Goal: Information Seeking & Learning: Learn about a topic

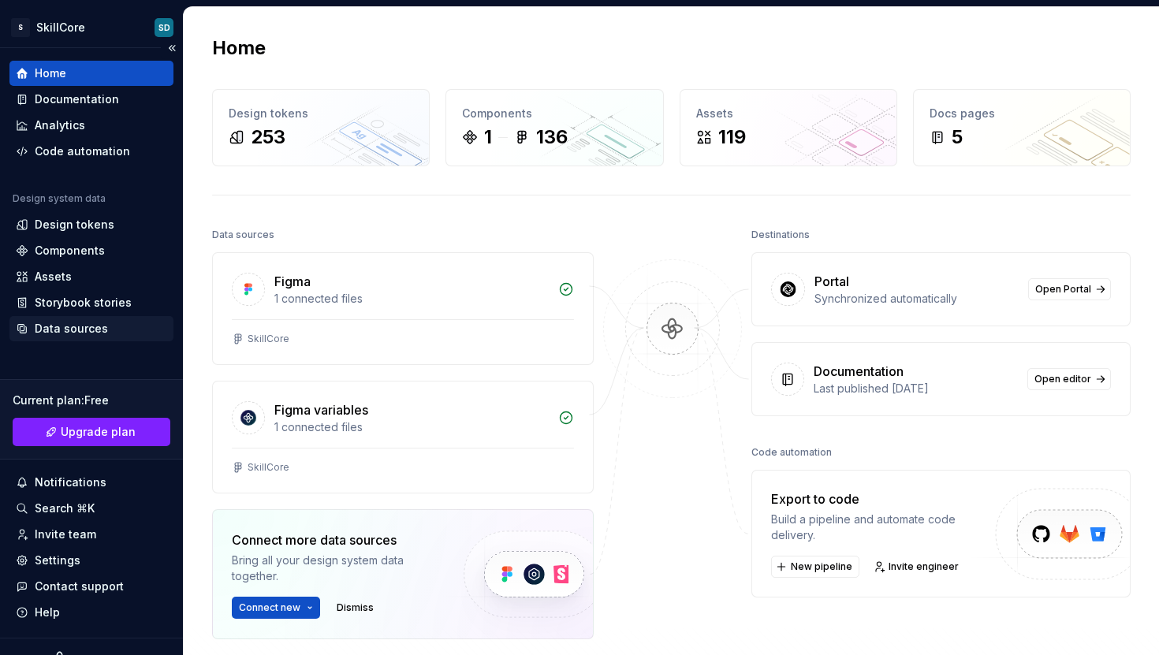
click at [65, 334] on div "Data sources" at bounding box center [71, 329] width 73 height 16
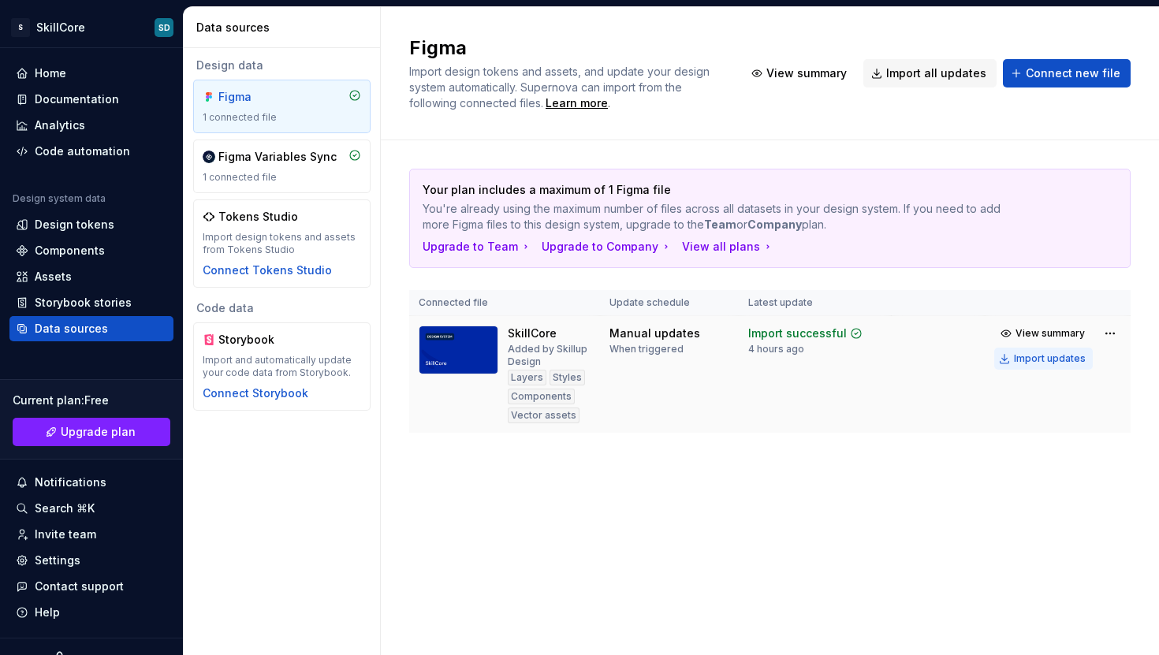
click at [1031, 359] on div "Import updates" at bounding box center [1050, 358] width 72 height 13
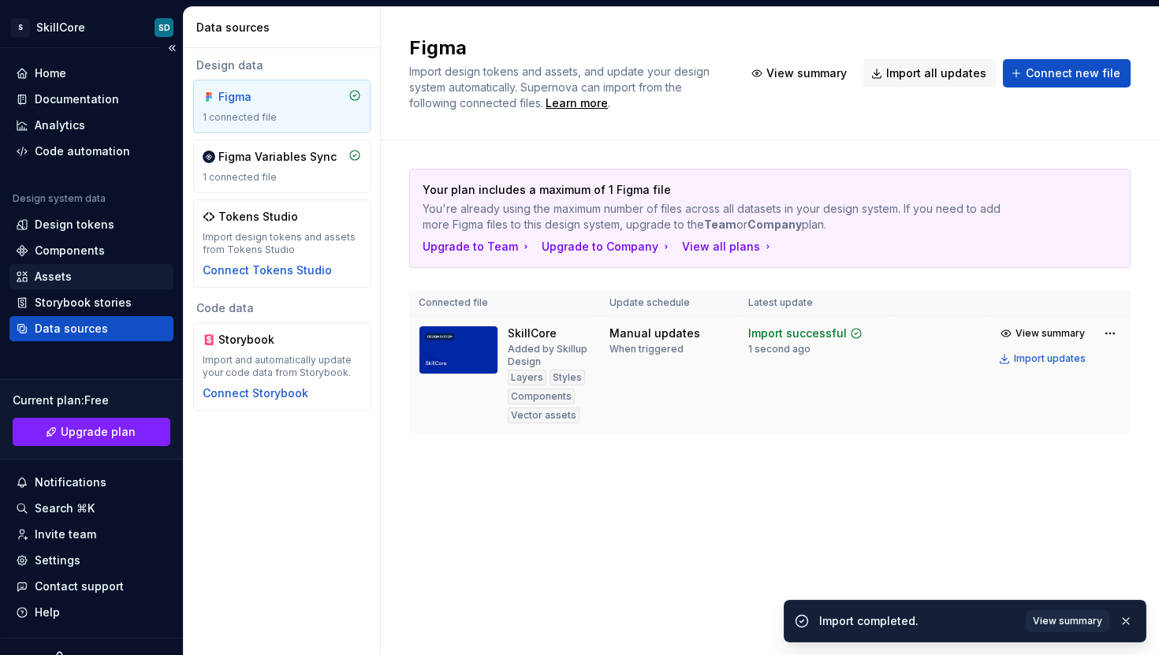
click at [85, 274] on div "Assets" at bounding box center [91, 277] width 151 height 16
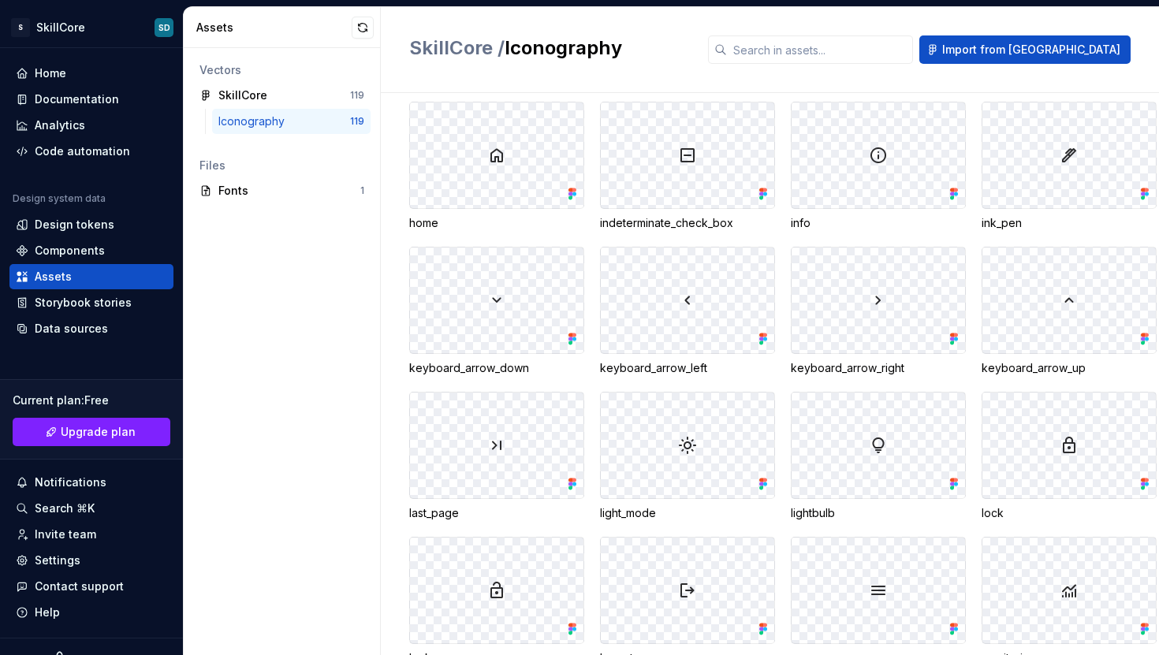
scroll to position [2237, 0]
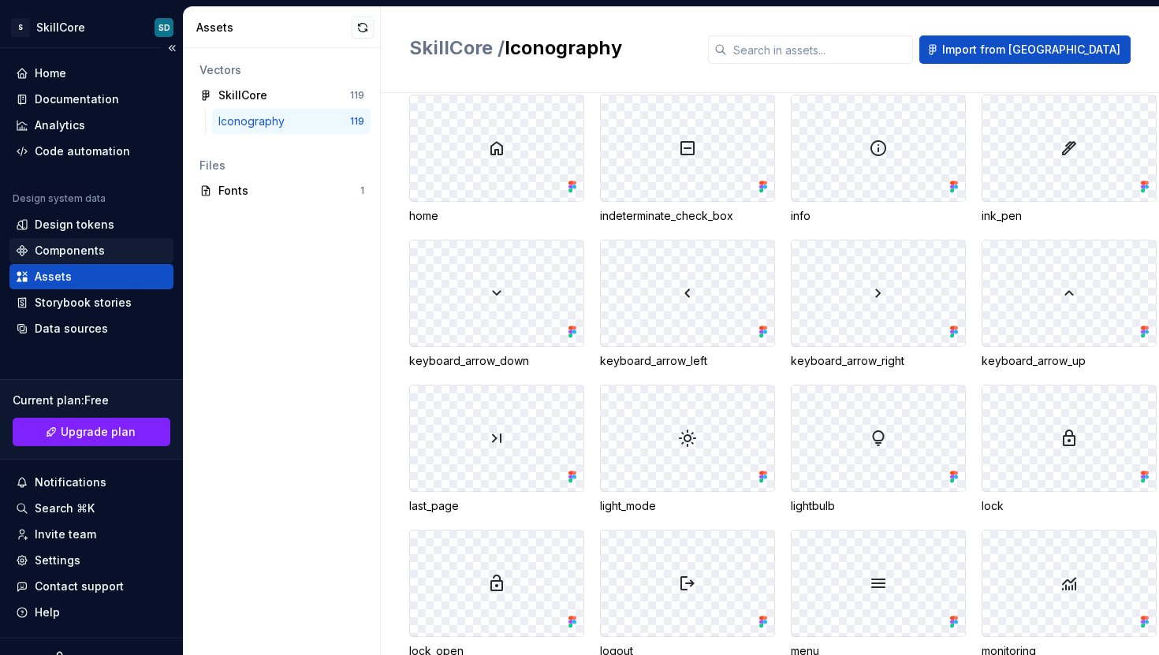
click at [87, 255] on div "Components" at bounding box center [70, 251] width 70 height 16
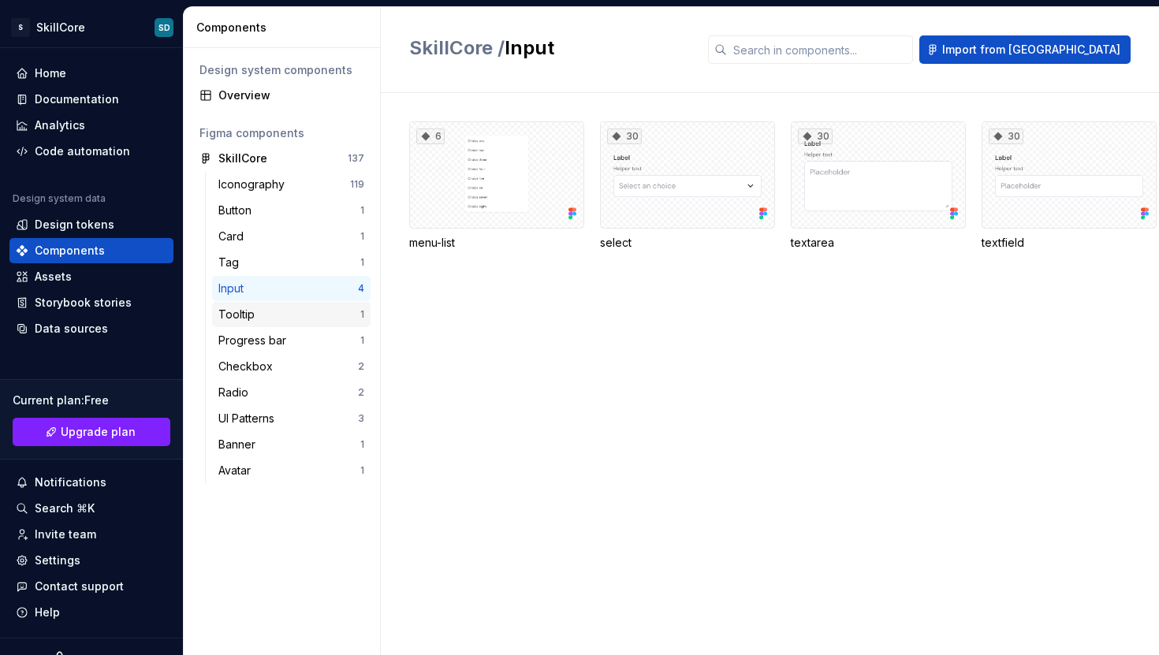
click at [245, 307] on div "Tooltip" at bounding box center [239, 315] width 43 height 16
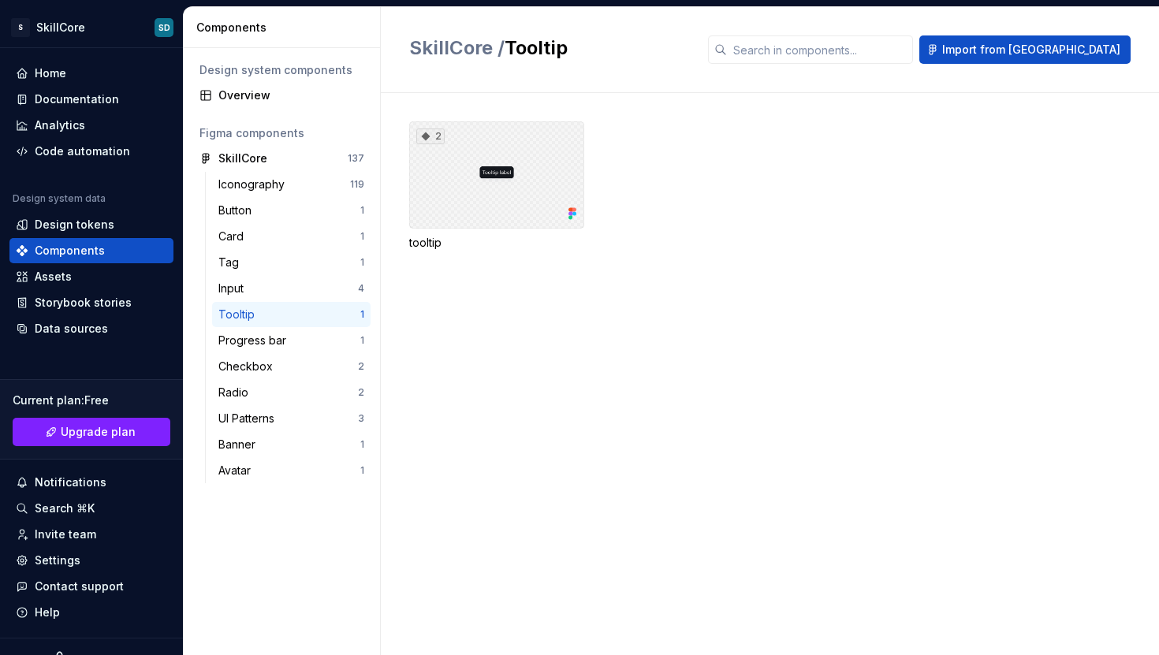
click at [490, 181] on div "2" at bounding box center [496, 174] width 175 height 107
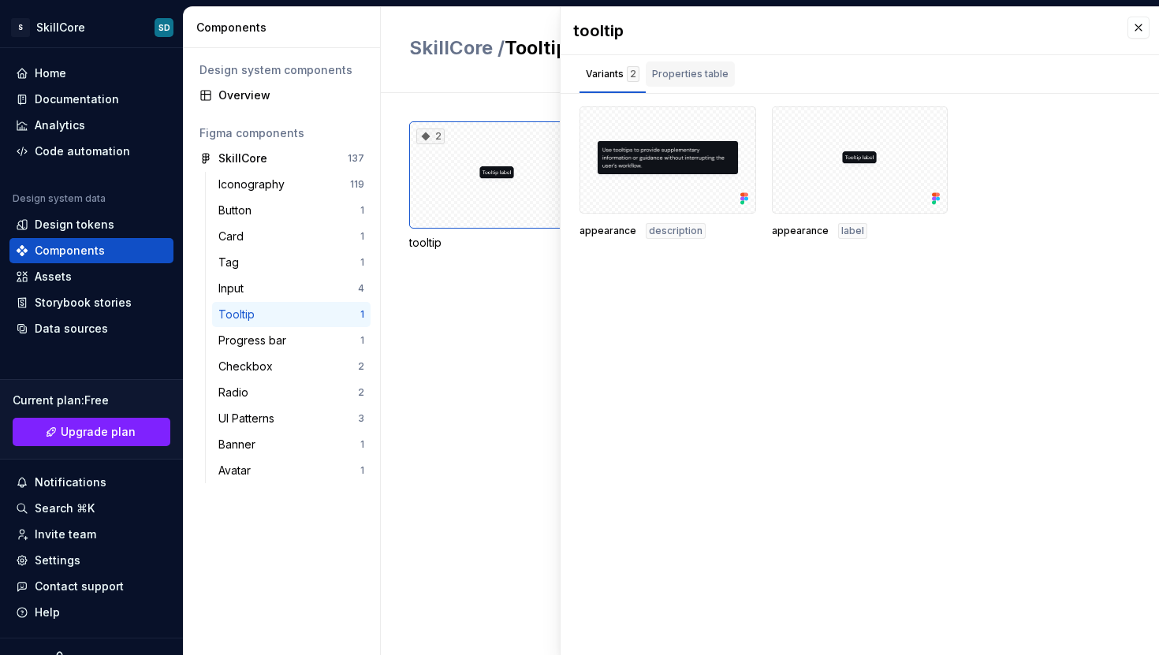
click at [694, 69] on div "Properties table" at bounding box center [690, 74] width 76 height 16
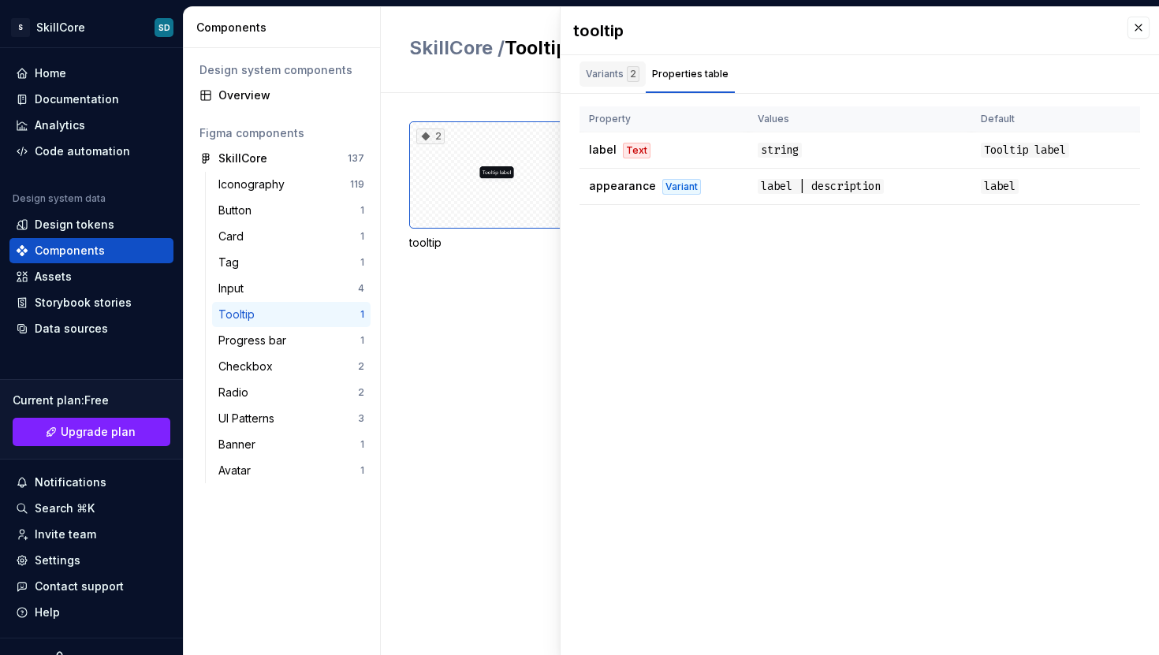
click at [598, 75] on div "Variants 2" at bounding box center [613, 74] width 54 height 16
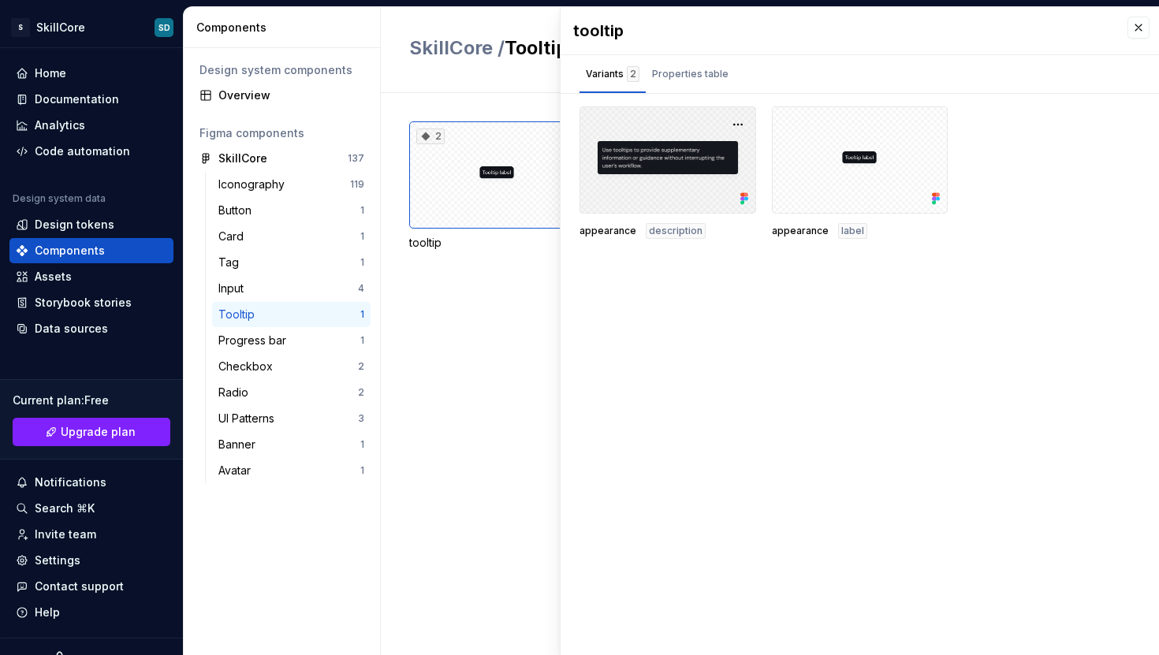
click at [646, 170] on div at bounding box center [667, 159] width 177 height 107
click at [683, 173] on div at bounding box center [667, 159] width 177 height 107
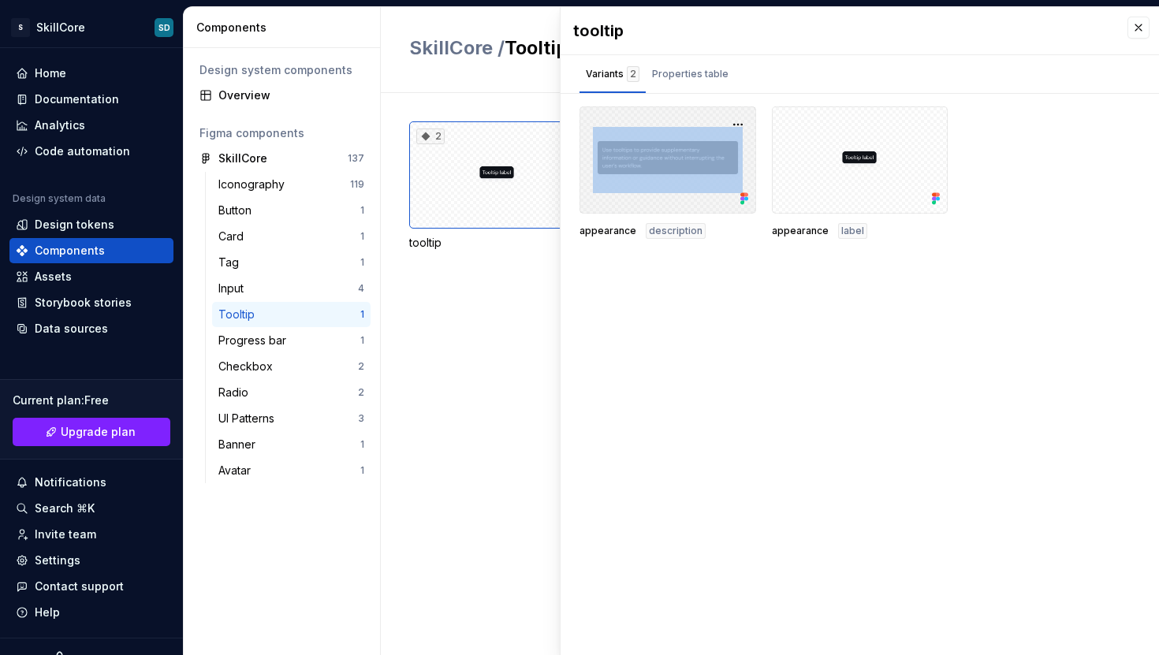
click at [683, 173] on div at bounding box center [667, 159] width 177 height 107
click at [734, 125] on button "button" at bounding box center [738, 125] width 22 height 22
click at [694, 155] on div "Open in [GEOGRAPHIC_DATA]" at bounding box center [687, 170] width 102 height 47
click at [1139, 29] on button "button" at bounding box center [1138, 28] width 22 height 22
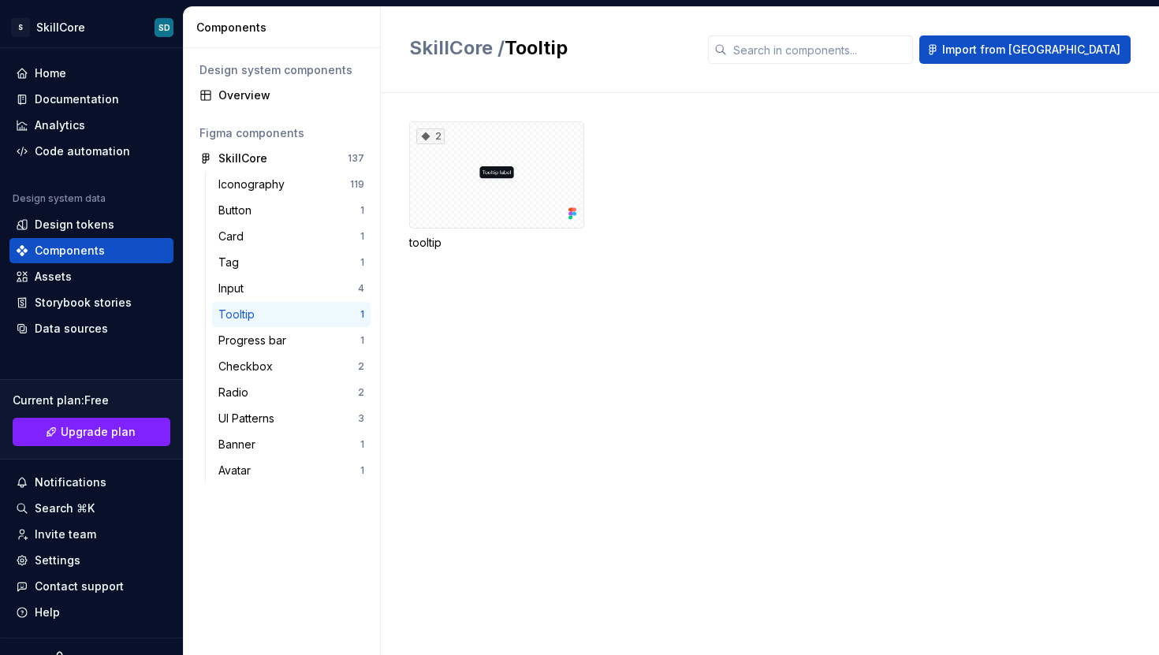
click at [679, 320] on div "2 tooltip" at bounding box center [784, 374] width 750 height 562
click at [97, 277] on div "Assets" at bounding box center [91, 277] width 151 height 16
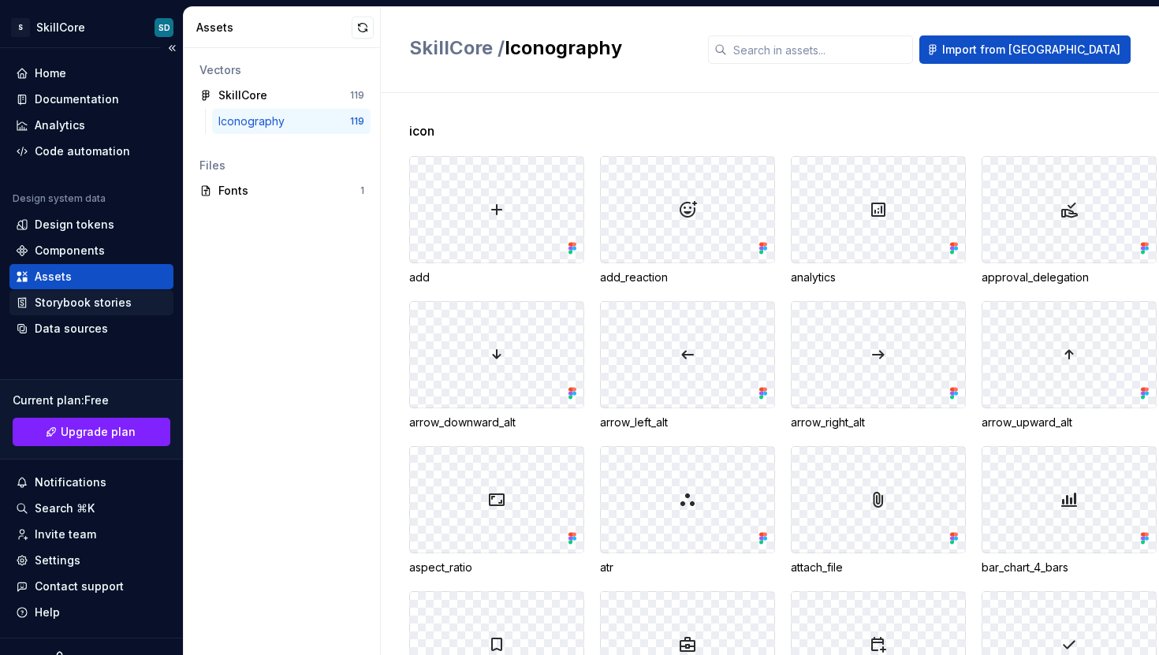
click at [91, 293] on div "Storybook stories" at bounding box center [91, 302] width 164 height 25
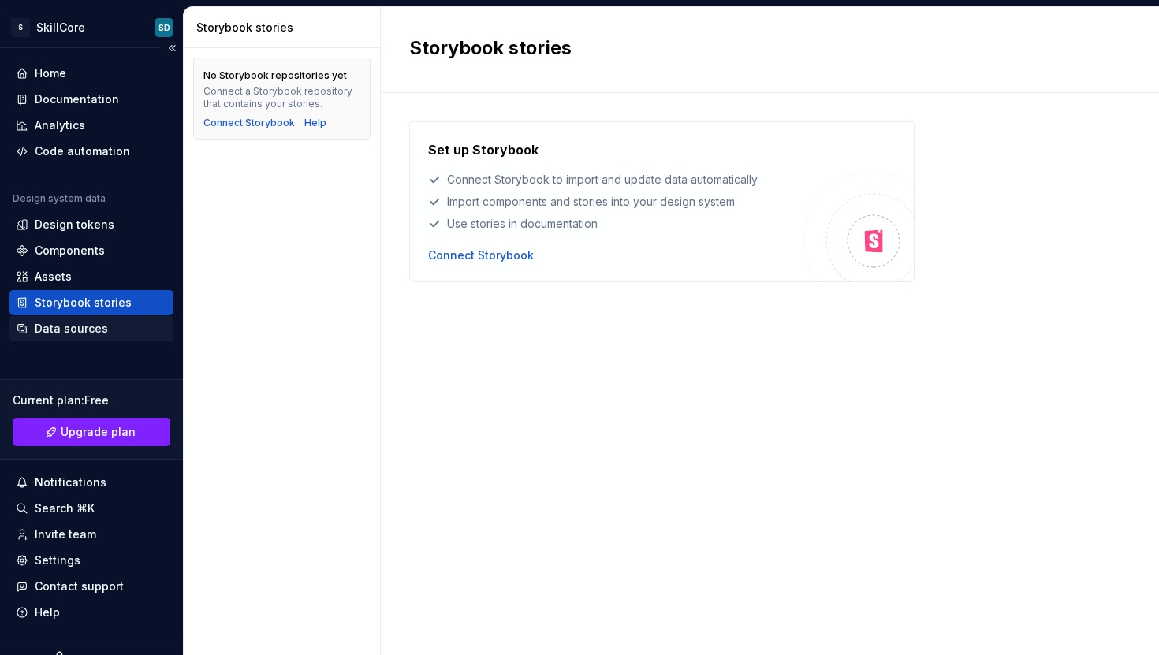
click at [91, 325] on div "Data sources" at bounding box center [71, 329] width 73 height 16
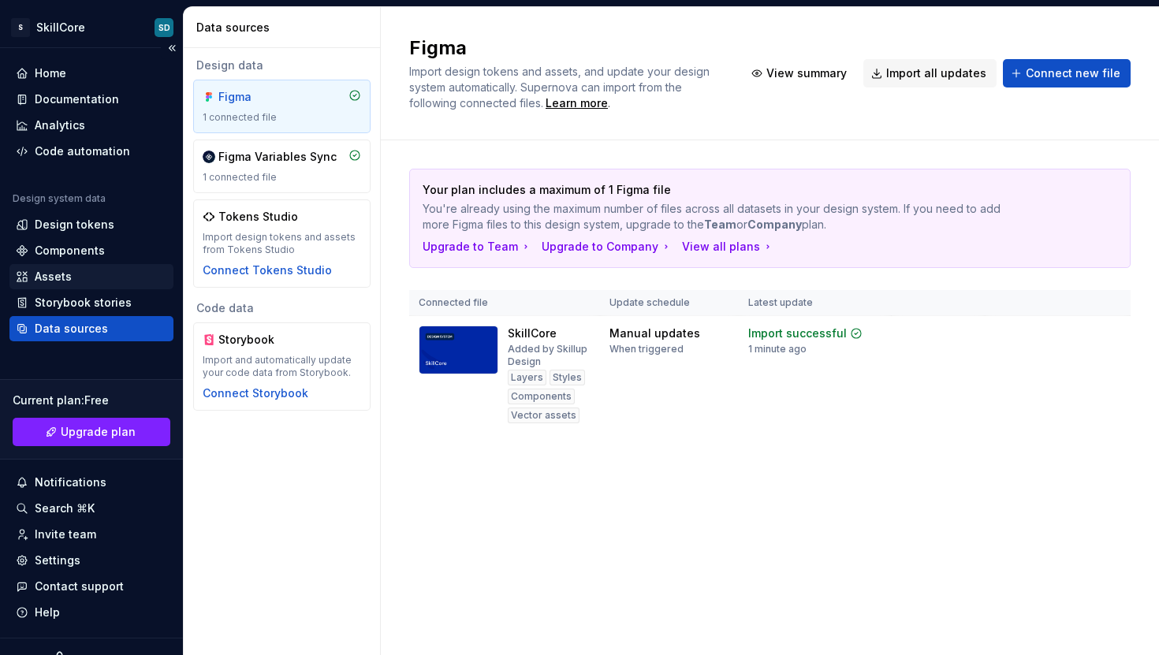
click at [88, 289] on div "Assets" at bounding box center [91, 276] width 164 height 25
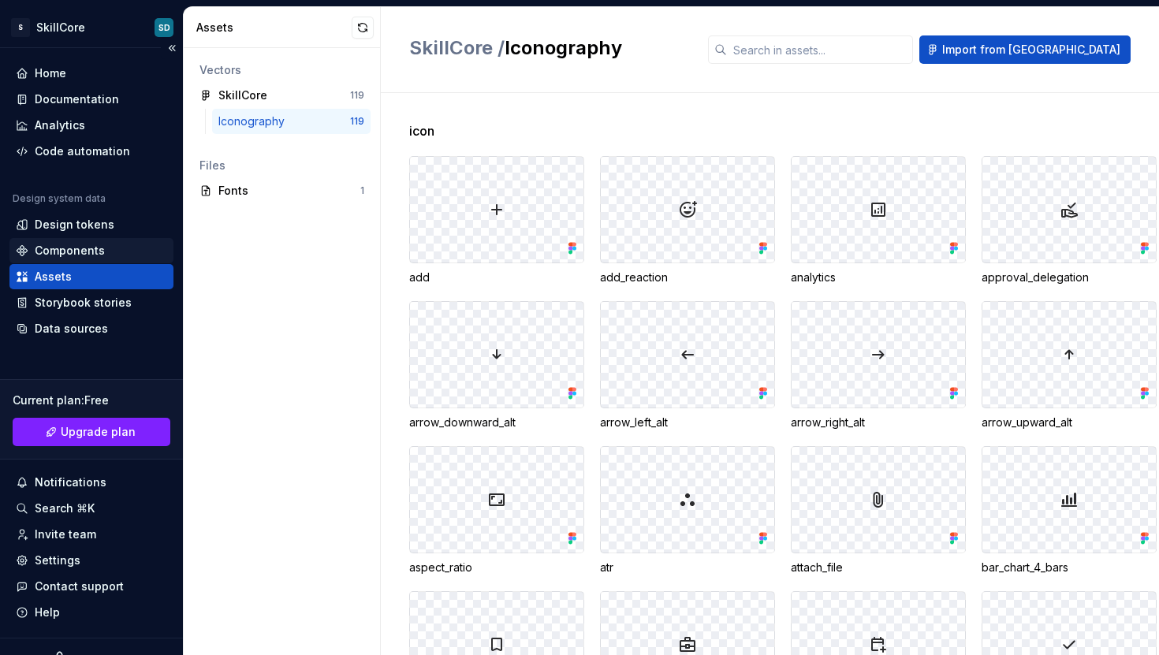
click at [88, 261] on div "Components" at bounding box center [91, 250] width 164 height 25
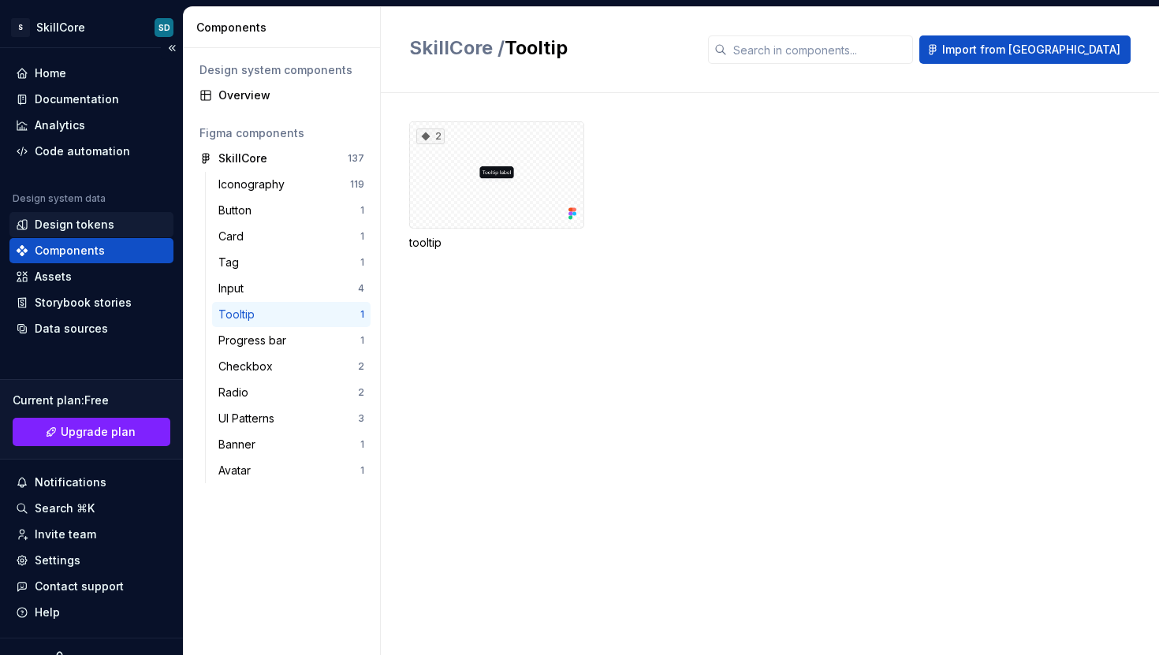
click at [95, 224] on div "Design tokens" at bounding box center [75, 225] width 80 height 16
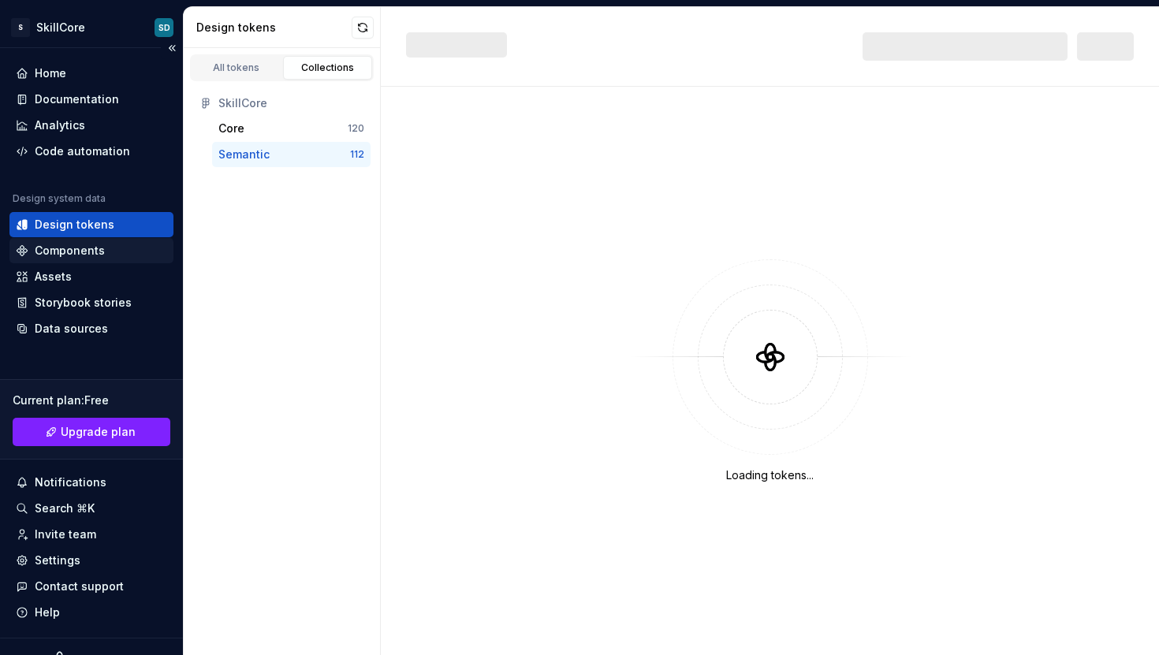
click at [93, 253] on div "Components" at bounding box center [70, 251] width 70 height 16
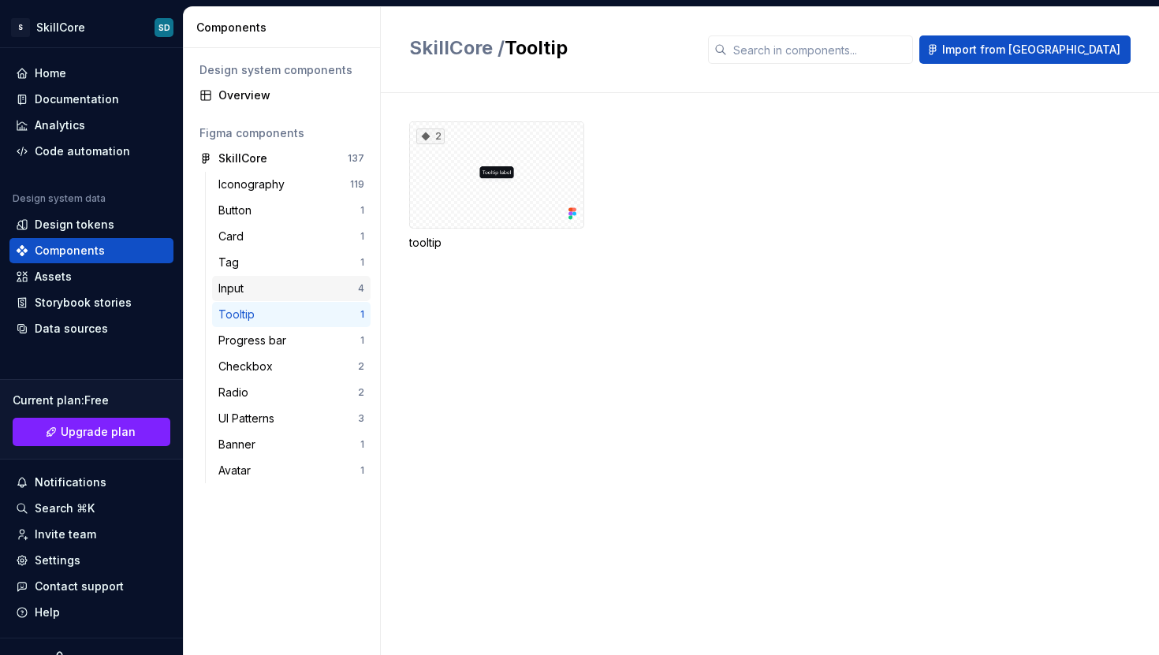
click at [250, 290] on div "Input" at bounding box center [234, 289] width 32 height 16
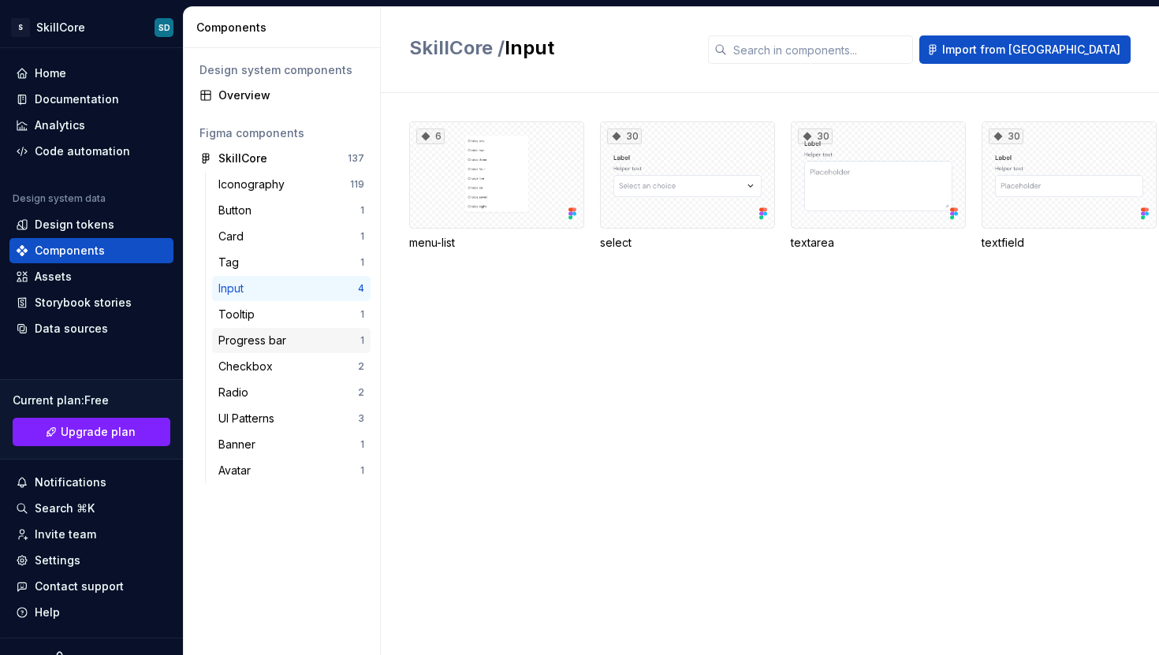
click at [248, 335] on div "Progress bar" at bounding box center [255, 341] width 74 height 16
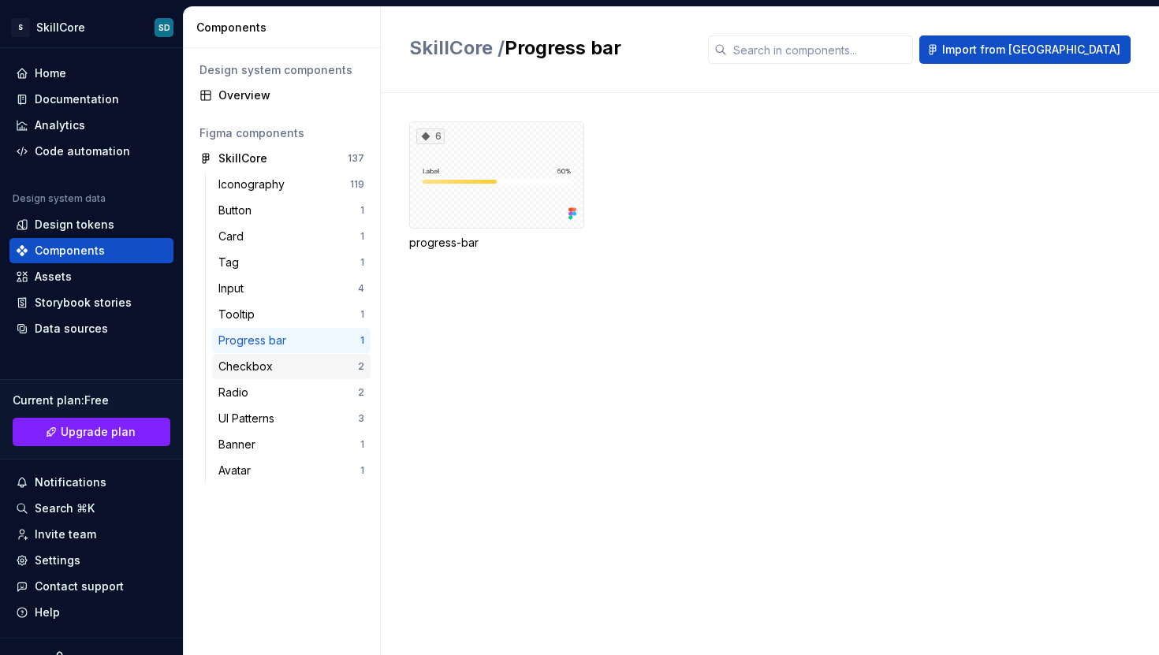
click at [249, 363] on div "Checkbox" at bounding box center [248, 367] width 61 height 16
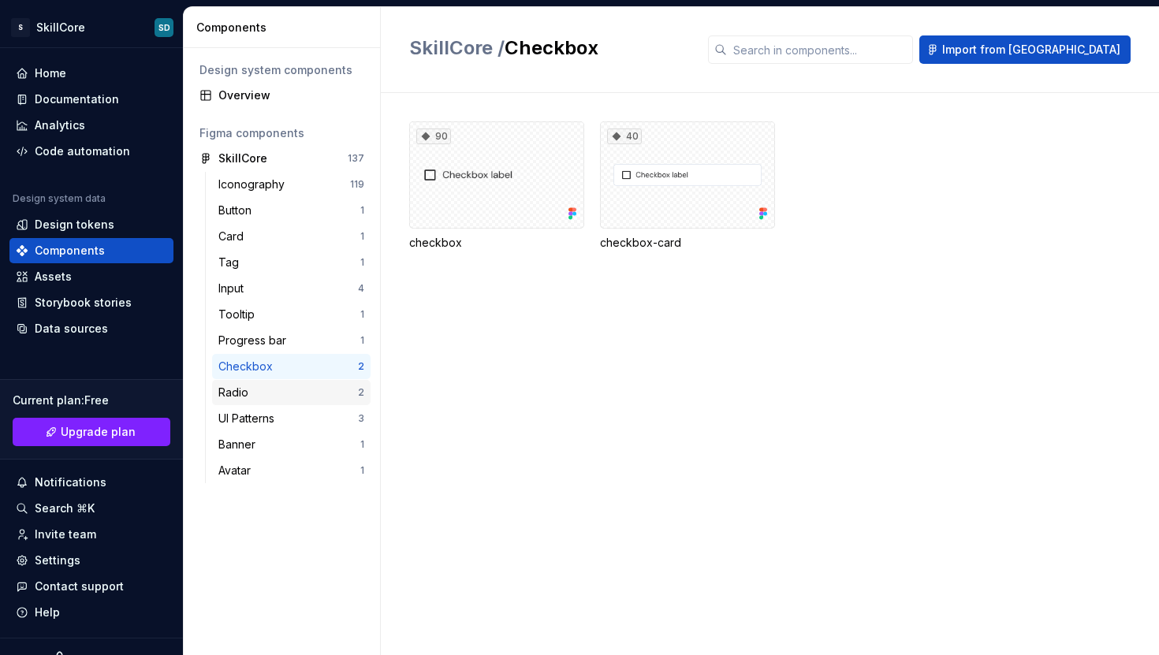
click at [248, 391] on div "Radio" at bounding box center [236, 393] width 36 height 16
click at [246, 413] on div "UI Patterns" at bounding box center [249, 419] width 62 height 16
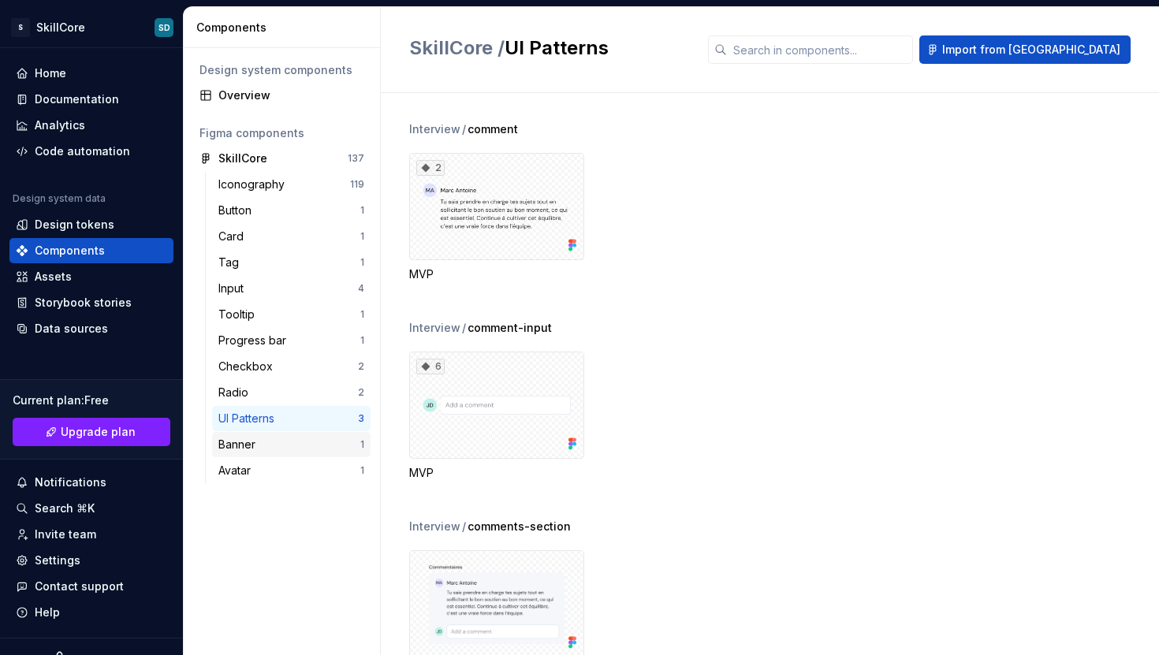
click at [246, 442] on div "Banner" at bounding box center [239, 445] width 43 height 16
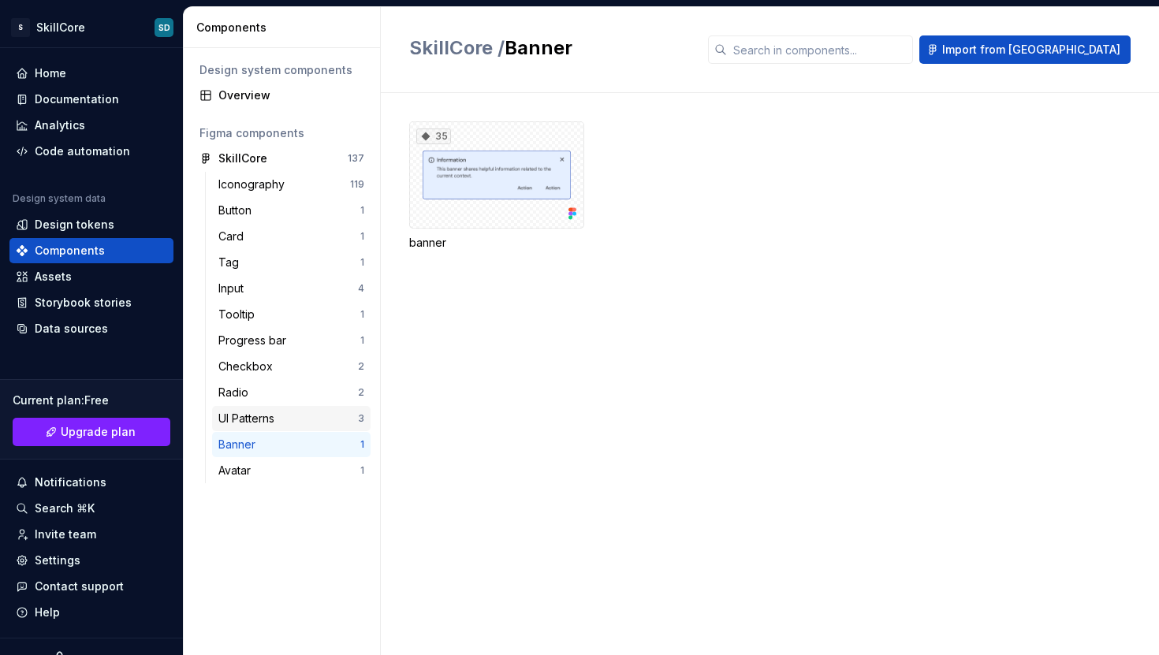
click at [249, 415] on div "UI Patterns" at bounding box center [249, 419] width 62 height 16
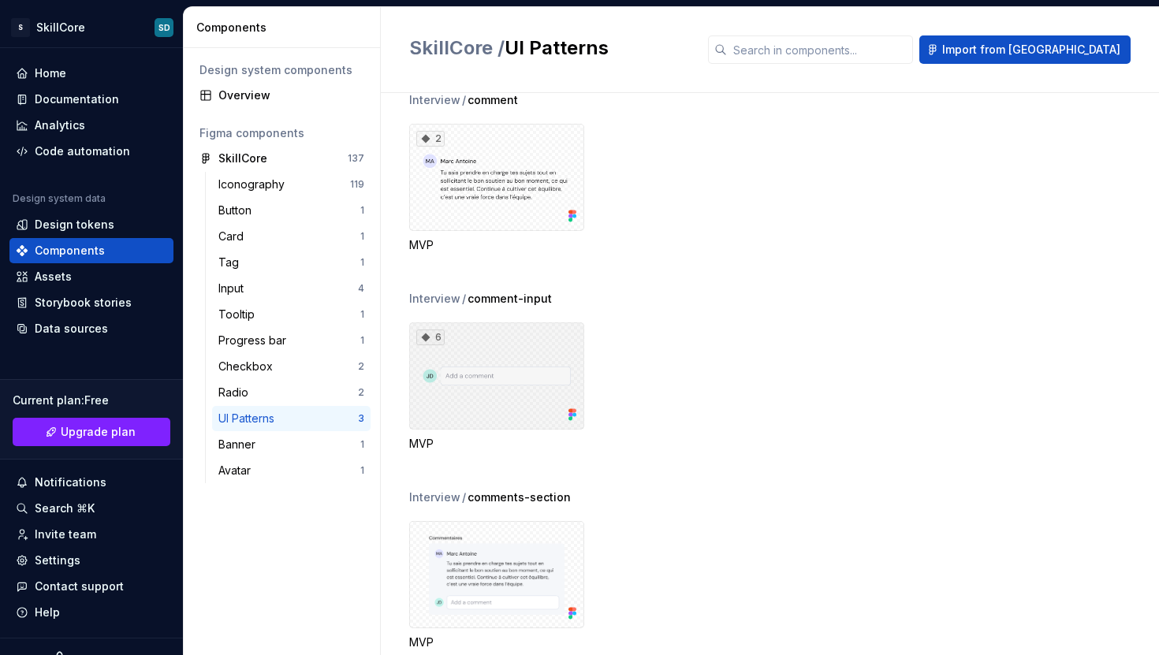
scroll to position [62, 0]
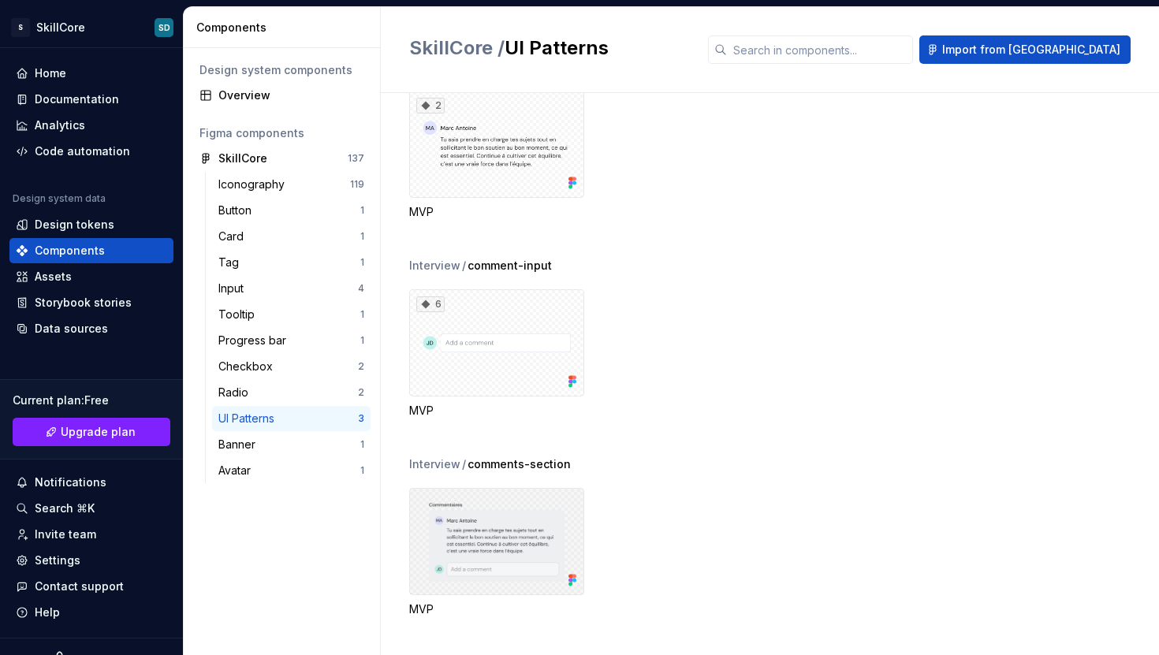
click at [527, 516] on div at bounding box center [496, 541] width 175 height 107
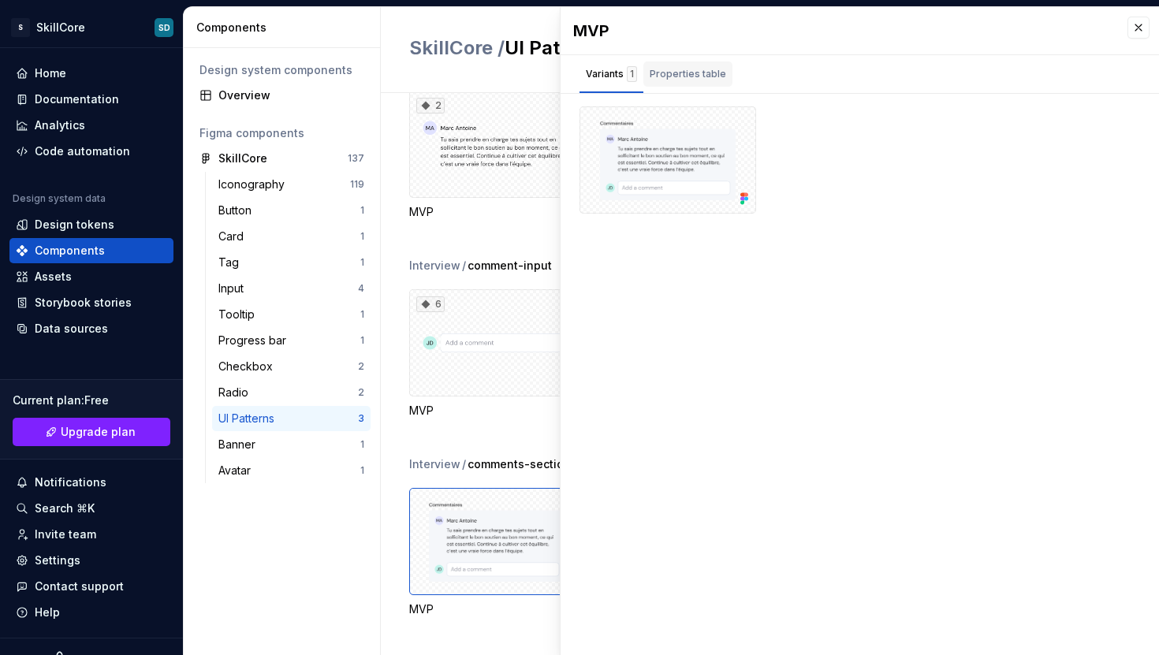
click at [703, 76] on div "Properties table" at bounding box center [688, 74] width 76 height 16
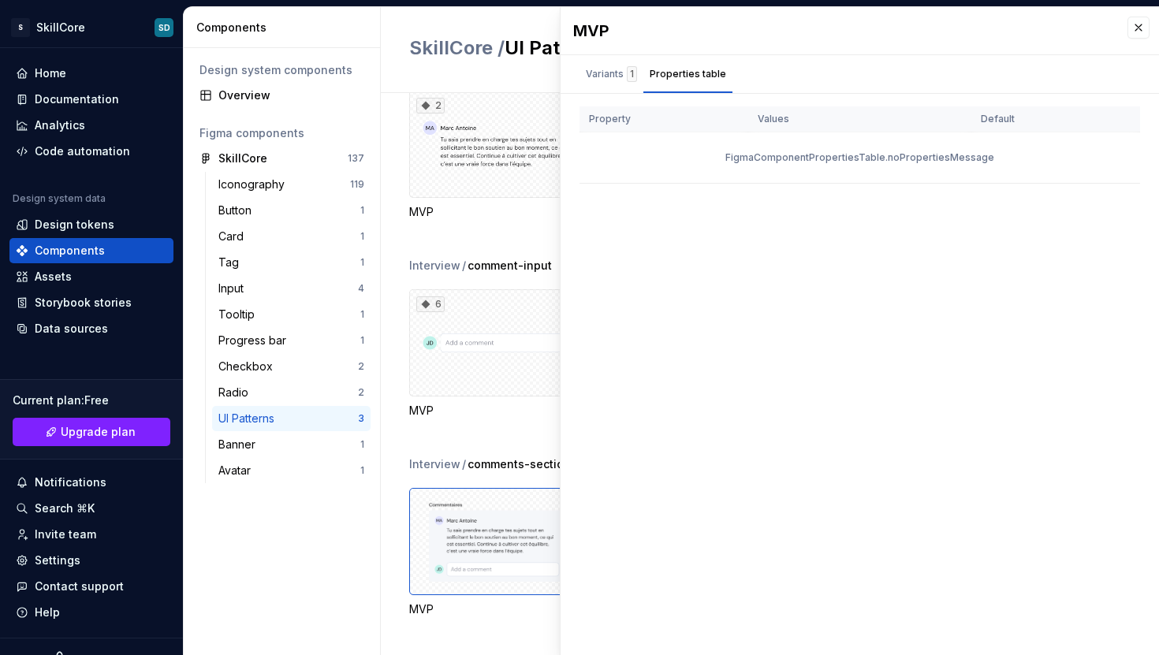
click at [445, 381] on div "6" at bounding box center [496, 342] width 175 height 107
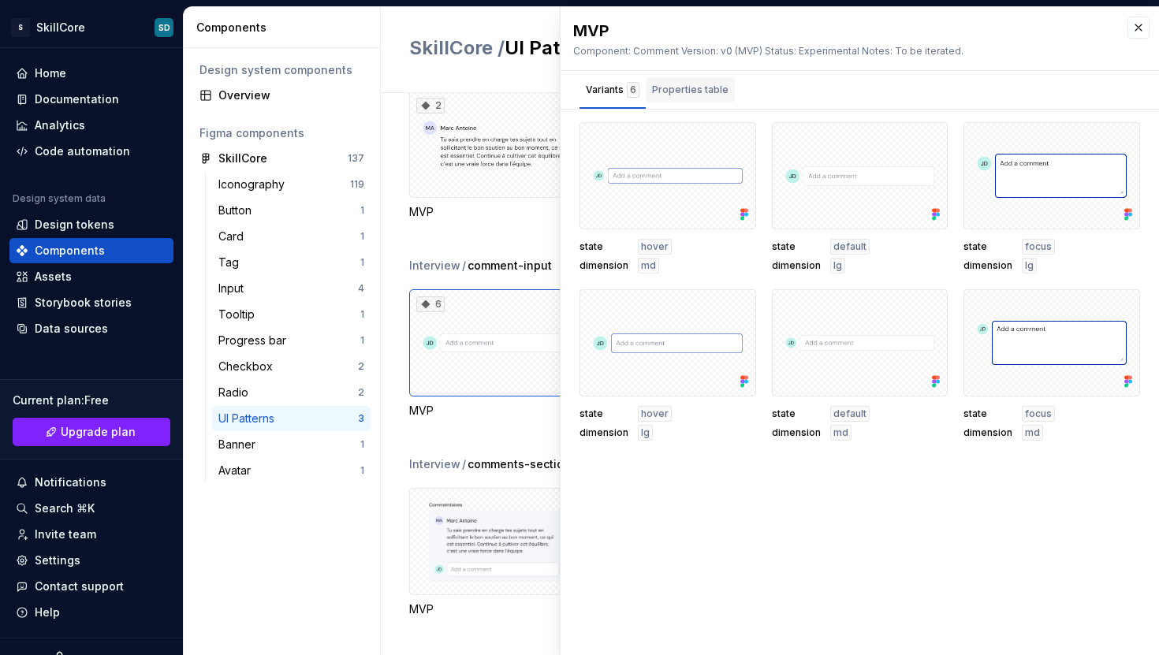
click at [704, 99] on div "Properties table" at bounding box center [690, 89] width 89 height 25
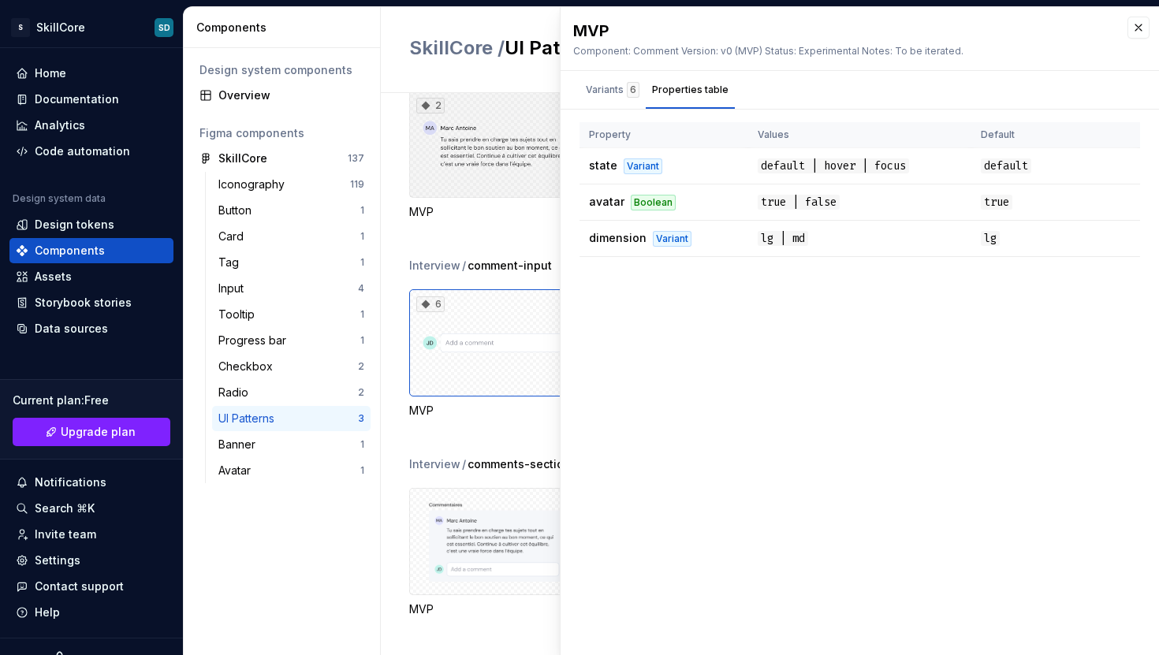
click at [496, 175] on div "2" at bounding box center [496, 144] width 175 height 107
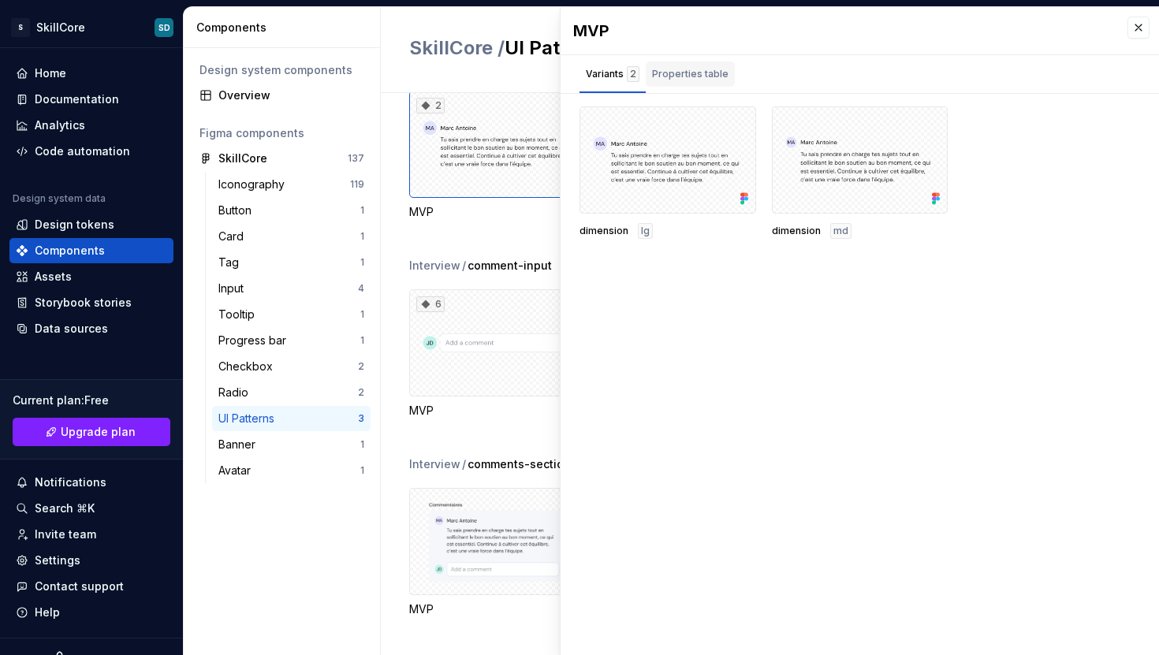
click at [694, 76] on div "Properties table" at bounding box center [690, 74] width 76 height 16
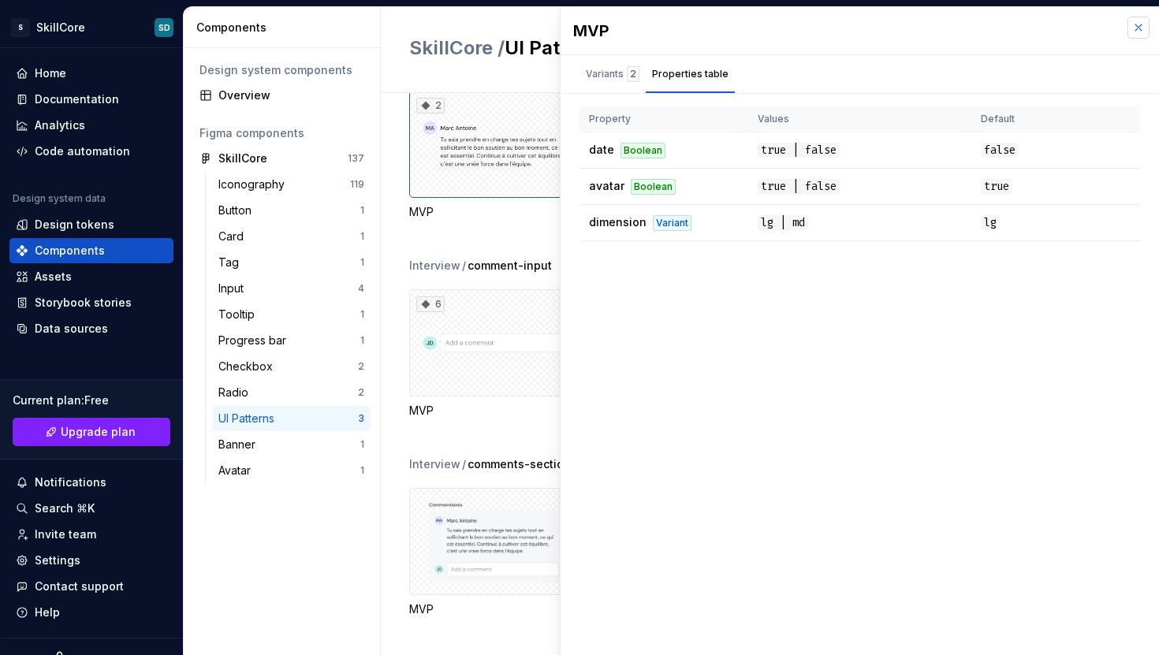
click at [1130, 27] on button "button" at bounding box center [1138, 28] width 22 height 22
